Goal: Transaction & Acquisition: Purchase product/service

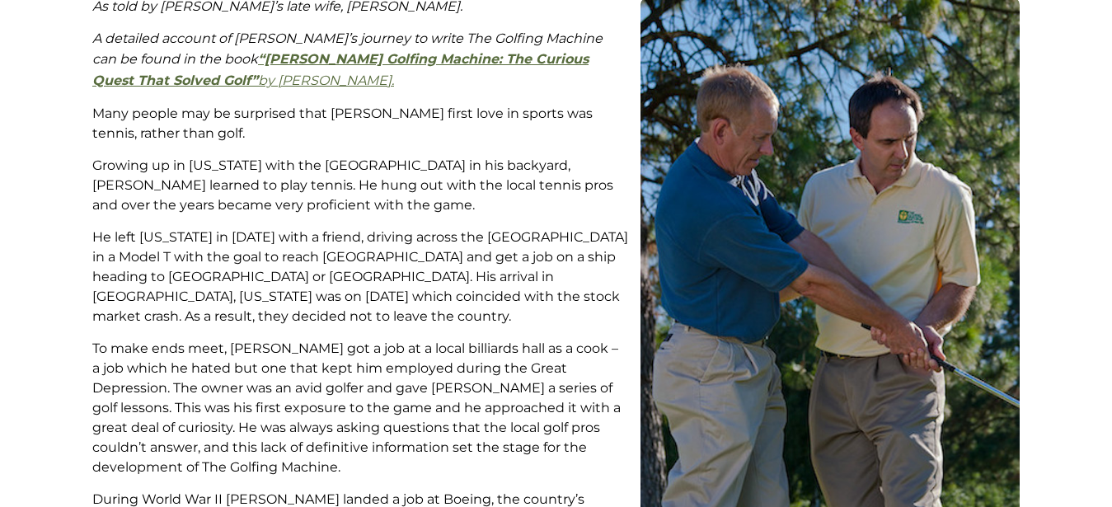
scroll to position [407, 0]
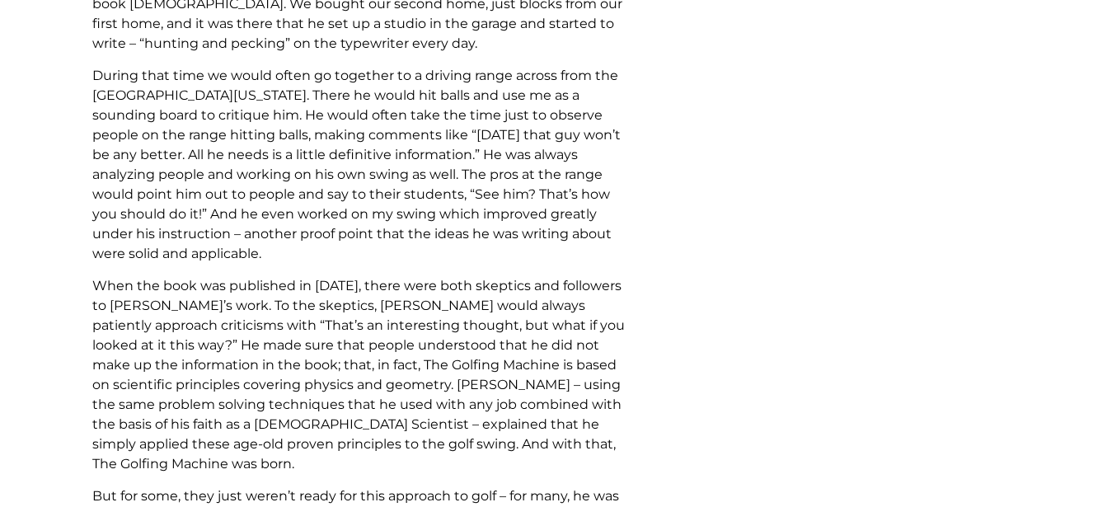
drag, startPoint x: 1124, startPoint y: 499, endPoint x: 665, endPoint y: 224, distance: 534.4
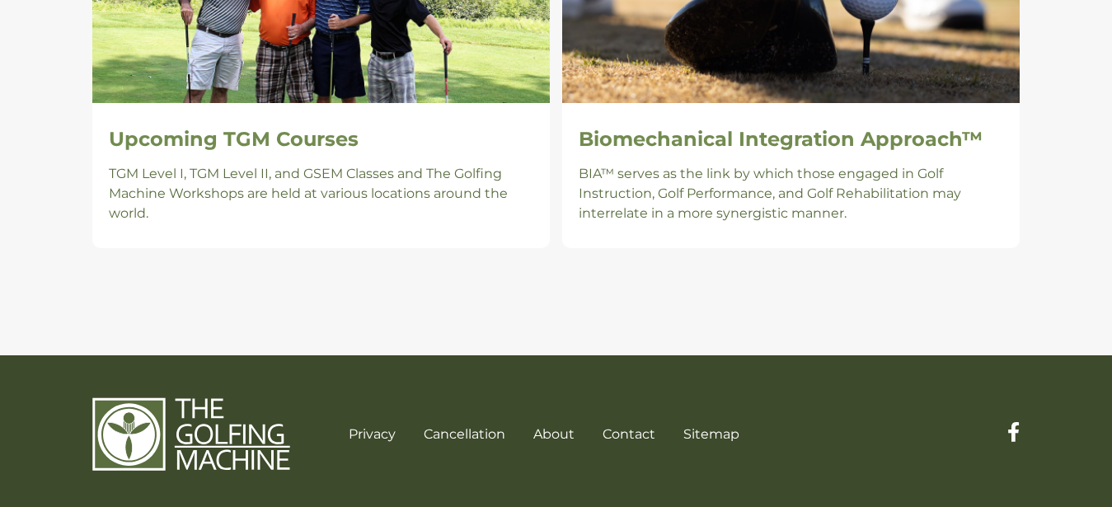
scroll to position [1629, 0]
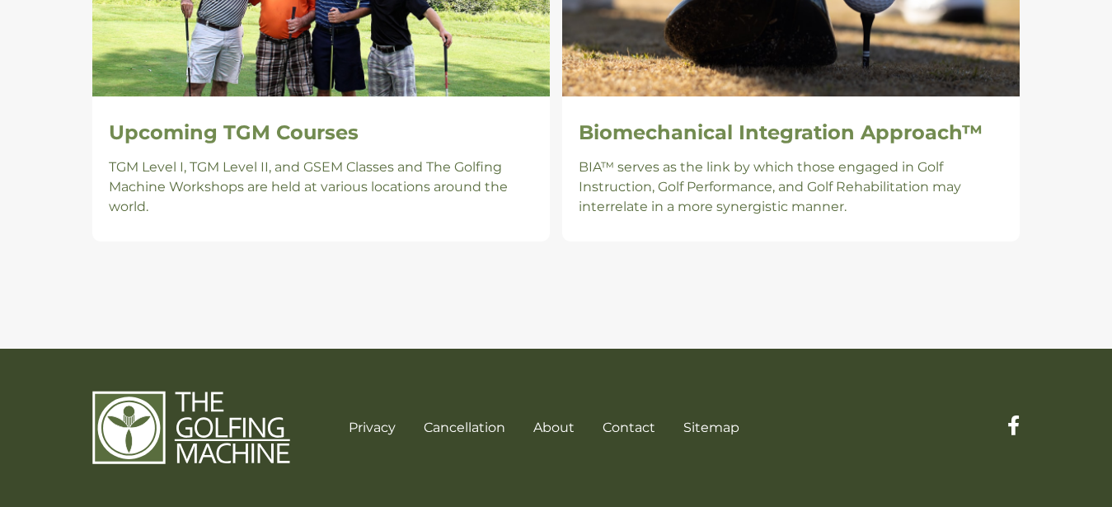
drag, startPoint x: 1118, startPoint y: 499, endPoint x: 1083, endPoint y: 214, distance: 287.5
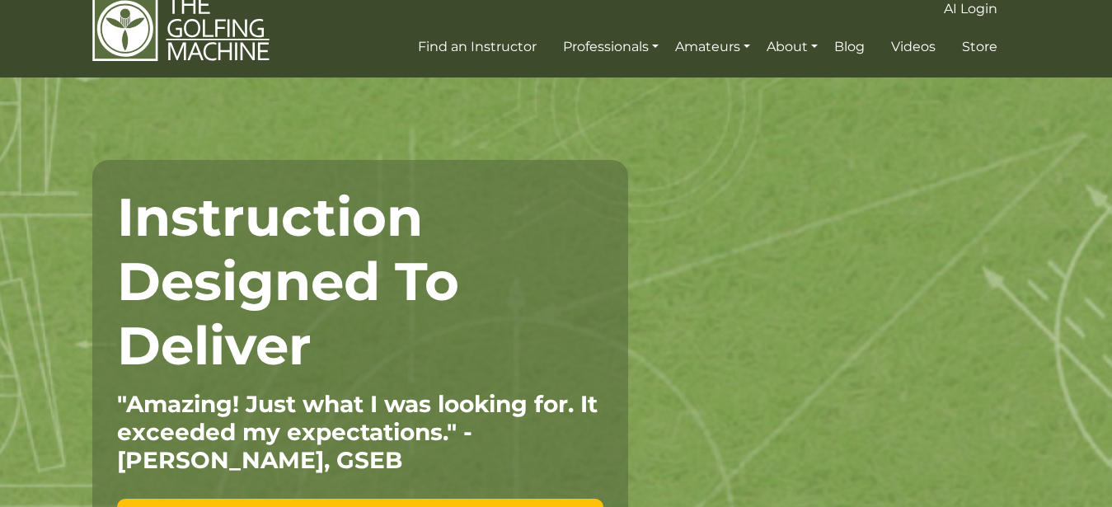
scroll to position [0, 0]
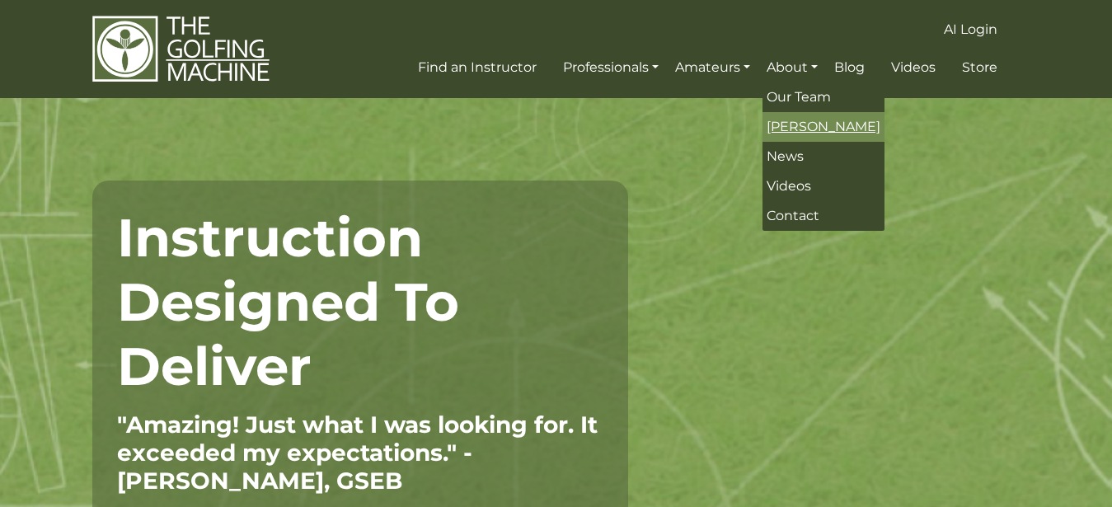
click at [796, 125] on span "[PERSON_NAME]" at bounding box center [824, 127] width 114 height 16
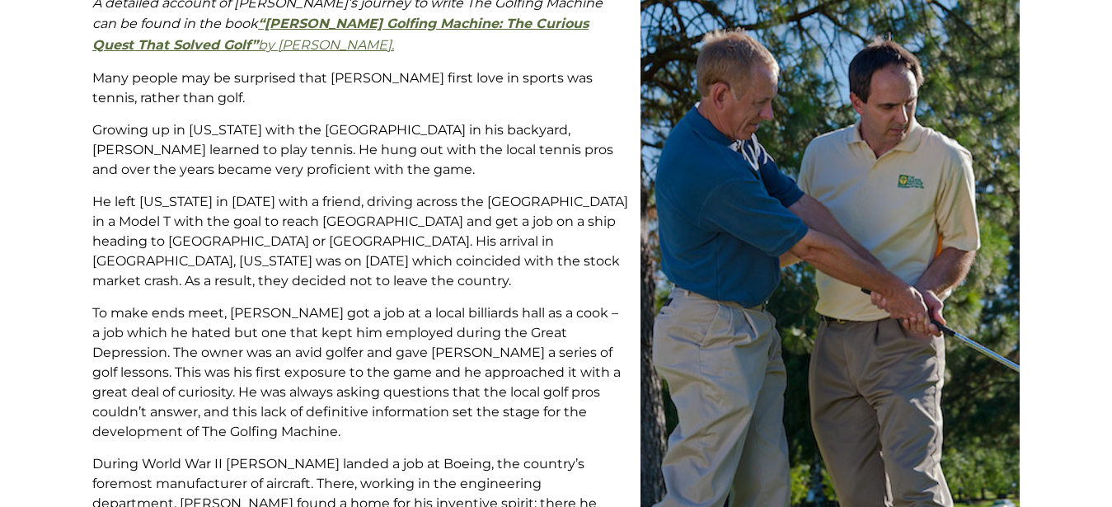
drag, startPoint x: 1123, startPoint y: 496, endPoint x: 674, endPoint y: 354, distance: 471.5
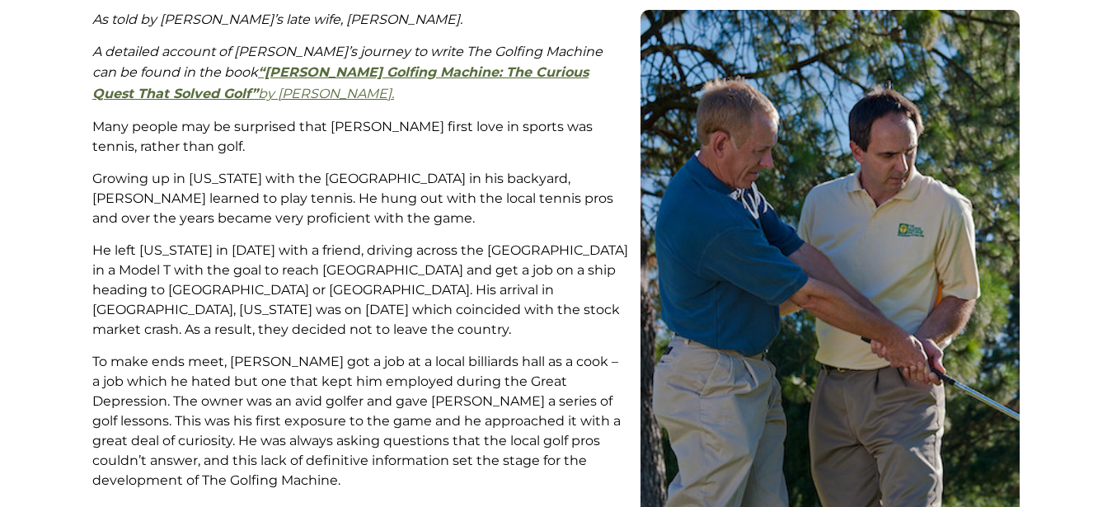
scroll to position [392, 0]
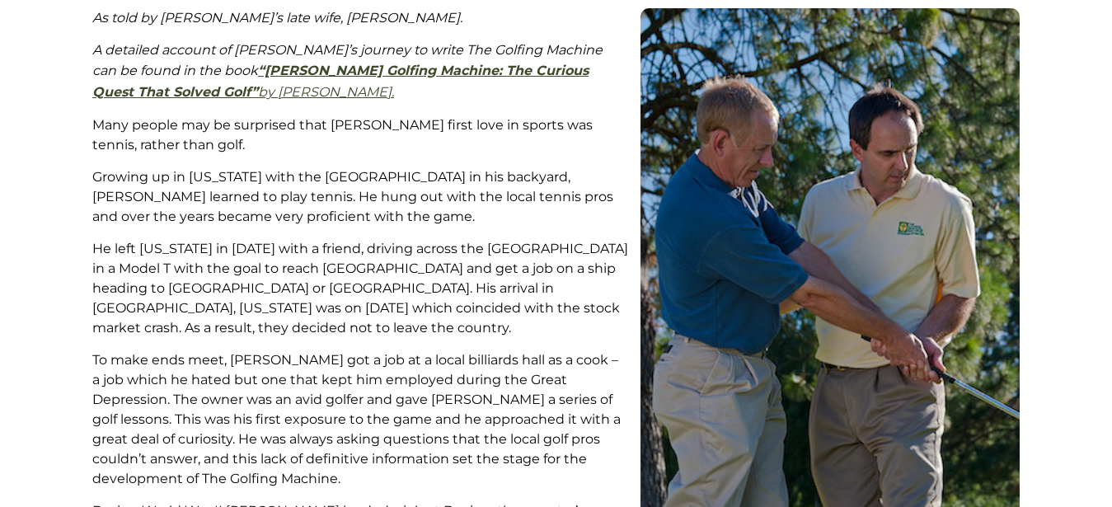
click at [407, 68] on strong "“Homer Kelley's Golfing Machine: The Curious Quest That Solved Golf”" at bounding box center [340, 81] width 496 height 37
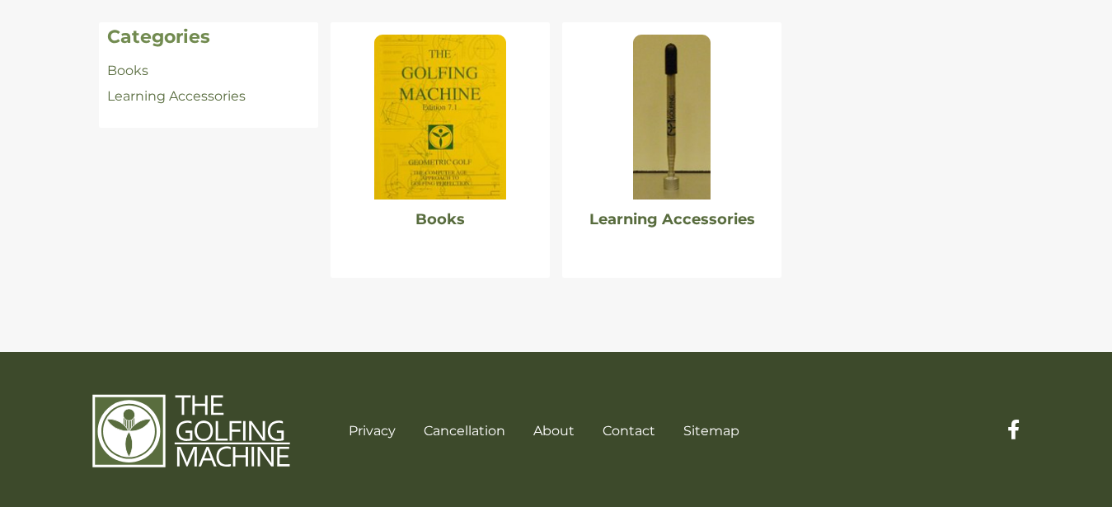
scroll to position [382, 0]
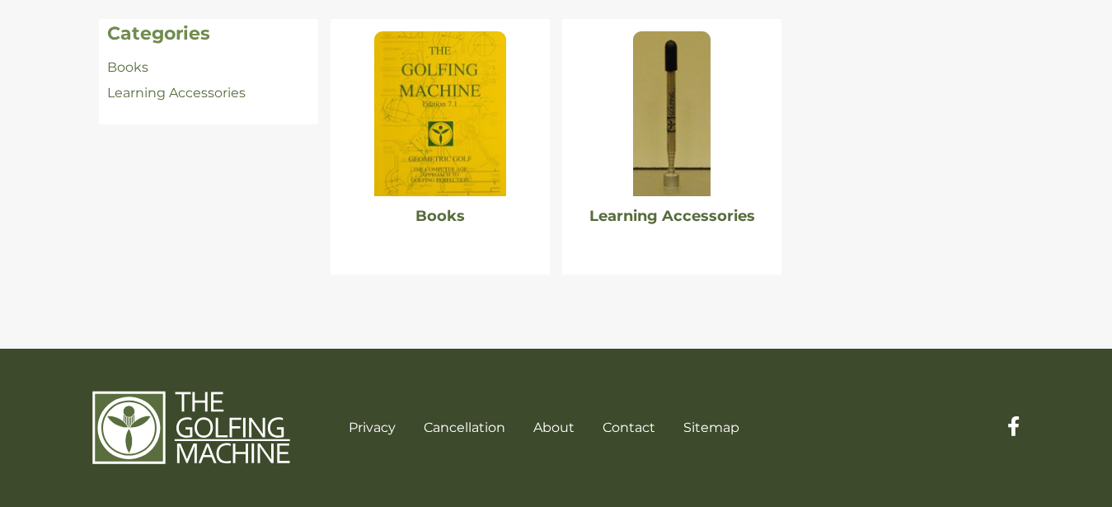
click at [679, 123] on img at bounding box center [672, 113] width 78 height 165
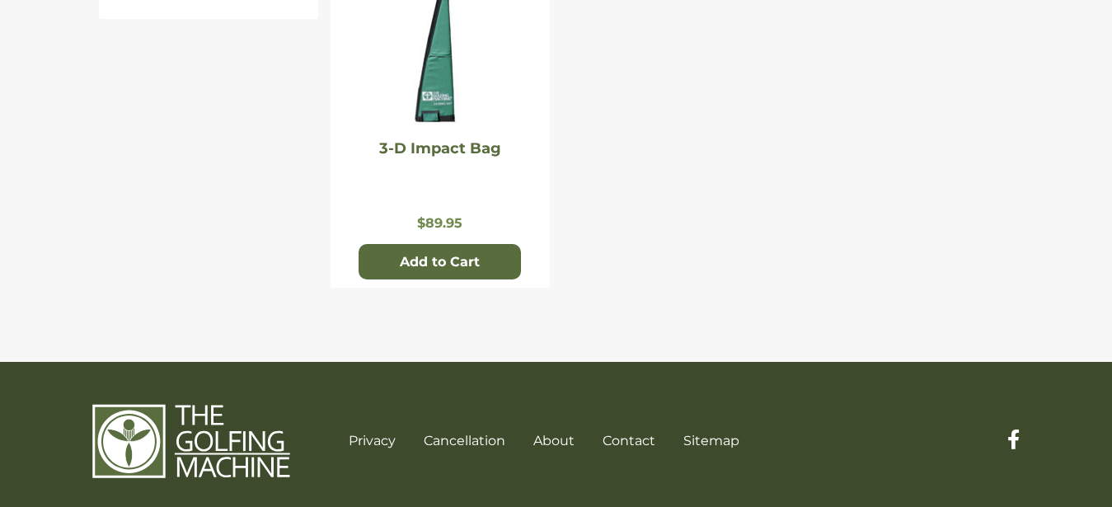
scroll to position [526, 0]
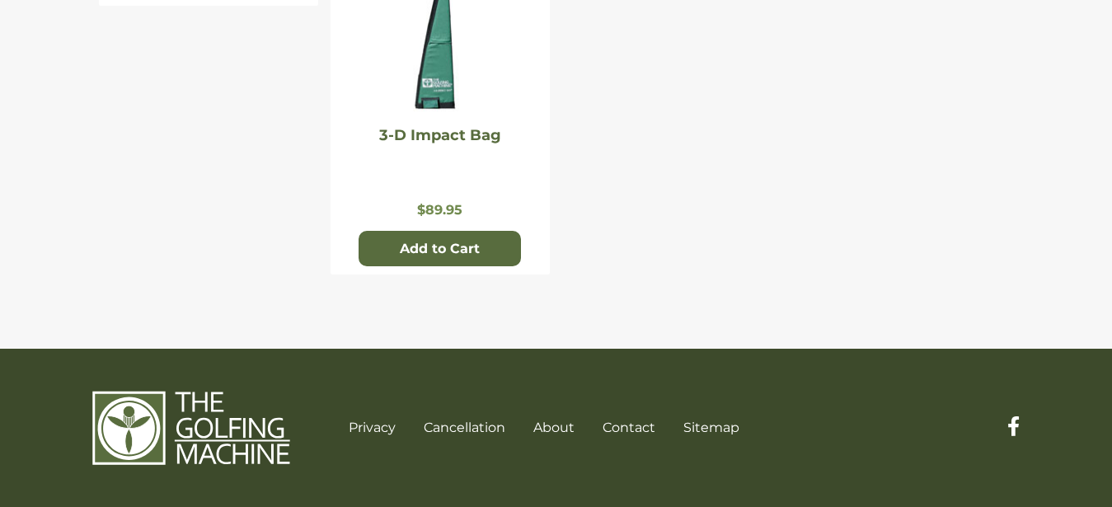
drag, startPoint x: 1122, startPoint y: 497, endPoint x: 699, endPoint y: 250, distance: 490.0
